Goal: Task Accomplishment & Management: Use online tool/utility

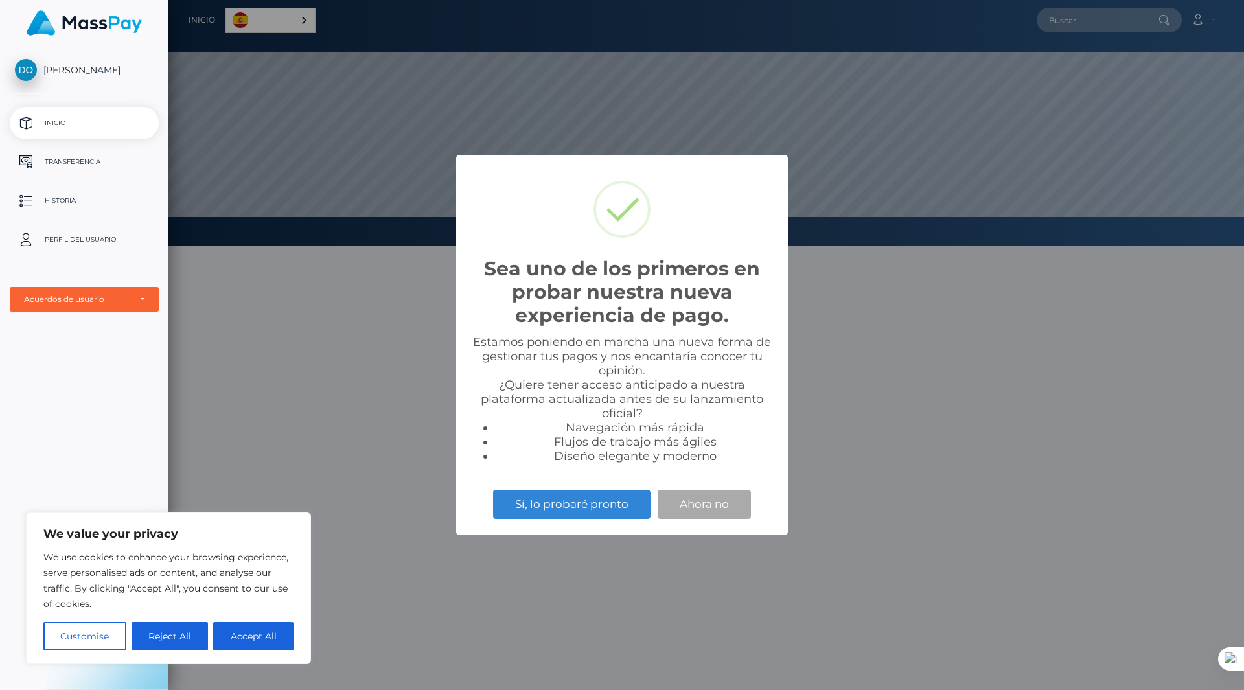
scroll to position [246, 1076]
click at [682, 507] on button "Ahora no" at bounding box center [704, 504] width 93 height 29
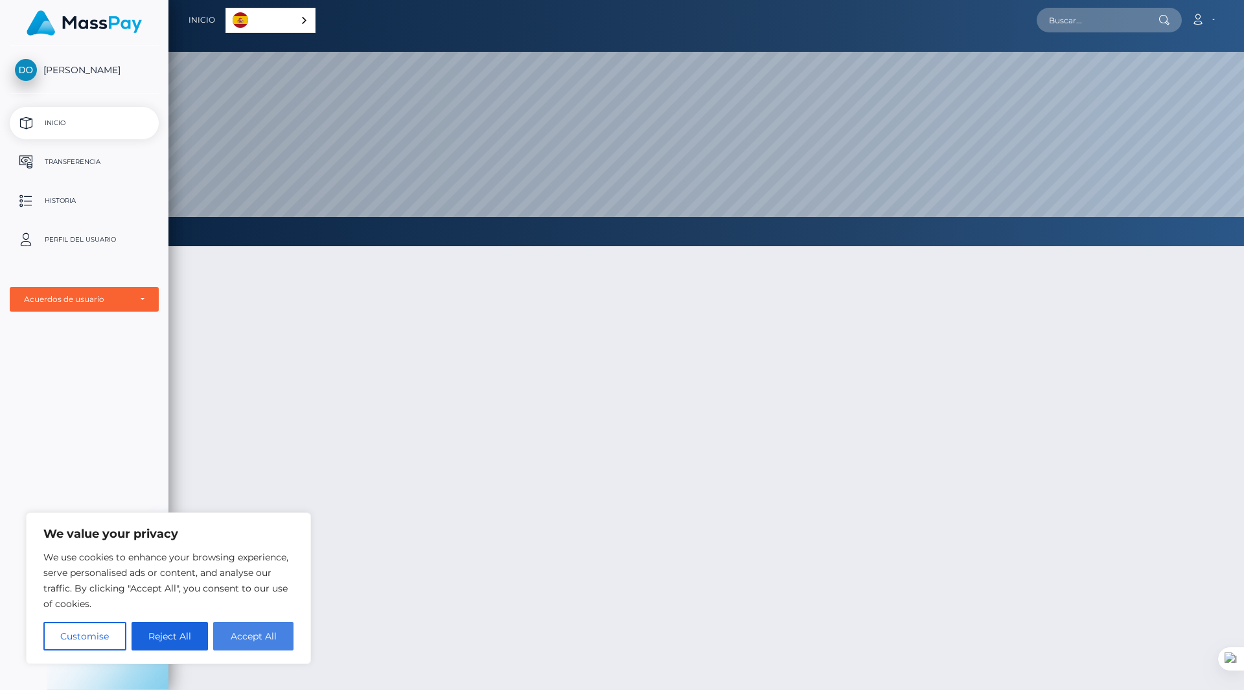
click at [249, 633] on button "Accept All" at bounding box center [253, 636] width 80 height 29
checkbox input "true"
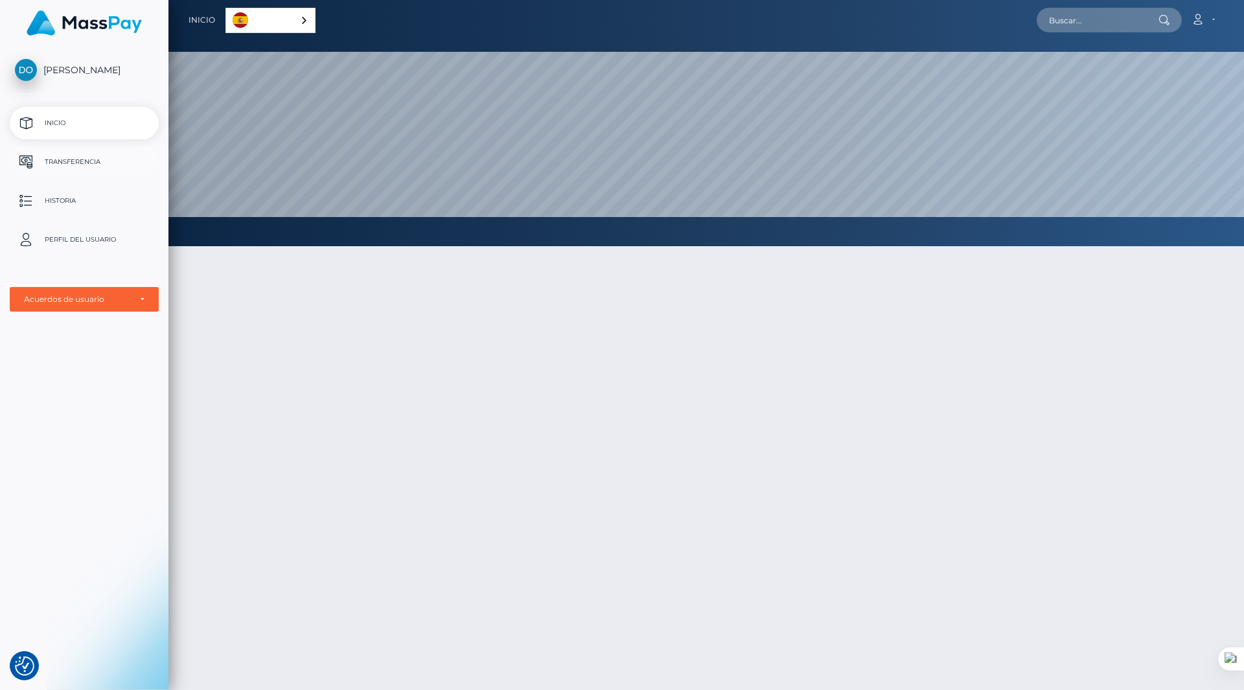
click at [120, 159] on p "Transferencia" at bounding box center [84, 161] width 139 height 19
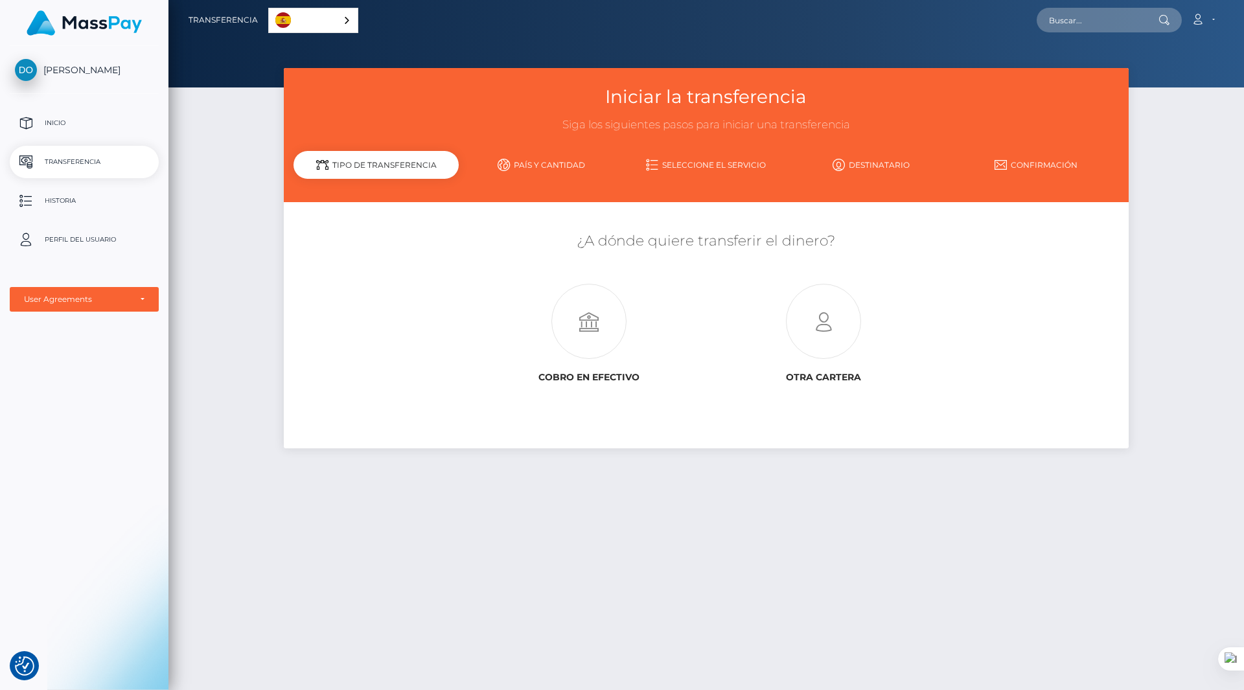
drag, startPoint x: 601, startPoint y: 526, endPoint x: 583, endPoint y: 523, distance: 18.4
click at [600, 526] on div "Iniciar la transferencia Siga los siguientes pasos para iniciar una transferenc…" at bounding box center [706, 373] width 1076 height 610
click at [62, 76] on span "[PERSON_NAME]" at bounding box center [84, 70] width 149 height 12
click at [59, 122] on p "Inicio" at bounding box center [84, 122] width 139 height 19
